Goal: Information Seeking & Learning: Get advice/opinions

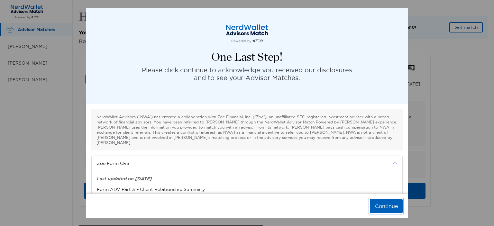
click at [380, 200] on button "Continue" at bounding box center [386, 206] width 33 height 14
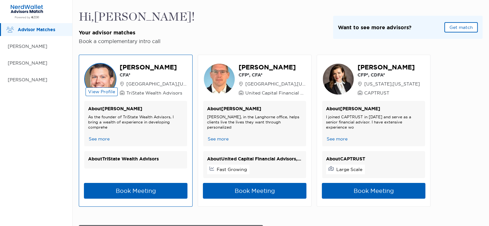
click at [113, 59] on div "View Profile [PERSON_NAME] CFA® [GEOGRAPHIC_DATA] , [US_STATE] TriState Wealth …" at bounding box center [136, 131] width 114 height 152
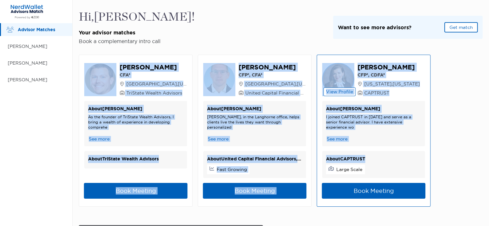
drag, startPoint x: 89, startPoint y: 51, endPoint x: 412, endPoint y: 156, distance: 339.4
click at [412, 156] on div "View Profile [PERSON_NAME] CFA® [GEOGRAPHIC_DATA] , [US_STATE] TriState Wealth …" at bounding box center [281, 130] width 404 height 173
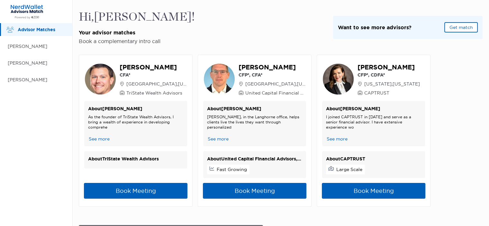
click at [37, 153] on div "Advisor Matches [PERSON_NAME] [PERSON_NAME] [PERSON_NAME]" at bounding box center [36, 124] width 72 height 203
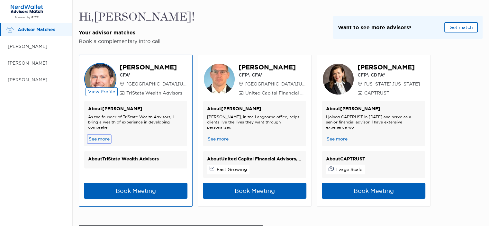
click at [102, 137] on button "See more" at bounding box center [99, 139] width 22 height 7
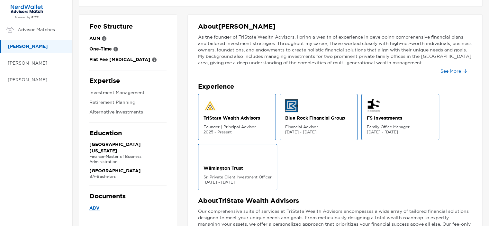
scroll to position [9, 0]
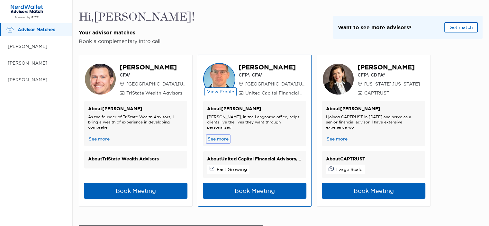
click at [221, 139] on button "See more" at bounding box center [218, 139] width 22 height 7
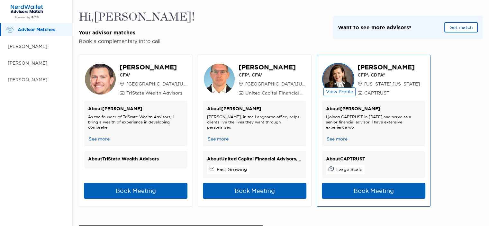
click at [403, 68] on p "[PERSON_NAME]" at bounding box center [389, 67] width 62 height 9
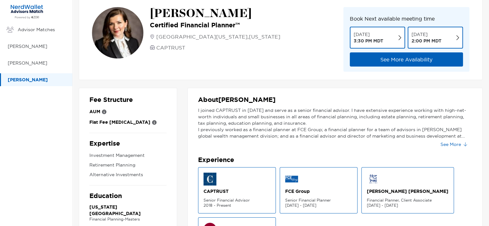
scroll to position [11, 0]
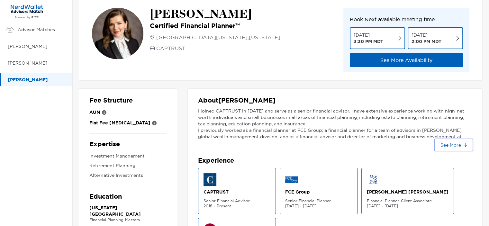
click at [451, 142] on button "See More" at bounding box center [453, 145] width 37 height 10
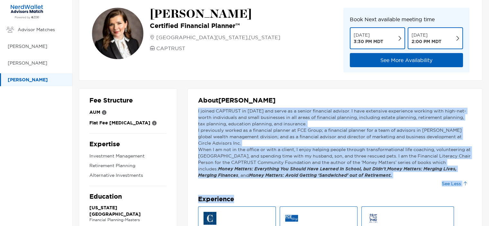
drag, startPoint x: 195, startPoint y: 107, endPoint x: 354, endPoint y: 199, distance: 183.6
copy div "L ipsumd SITAMETC ad 9462 eli seddo ei t incidi utlaboree dolorem. A enim admin…"
